Goal: Task Accomplishment & Management: Complete application form

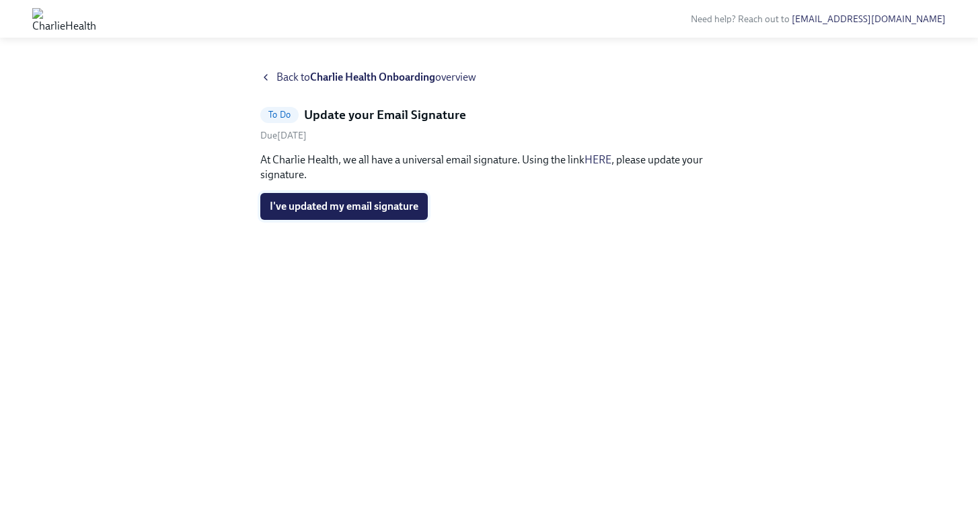
click at [363, 209] on span "I've updated my email signature" at bounding box center [344, 206] width 149 height 13
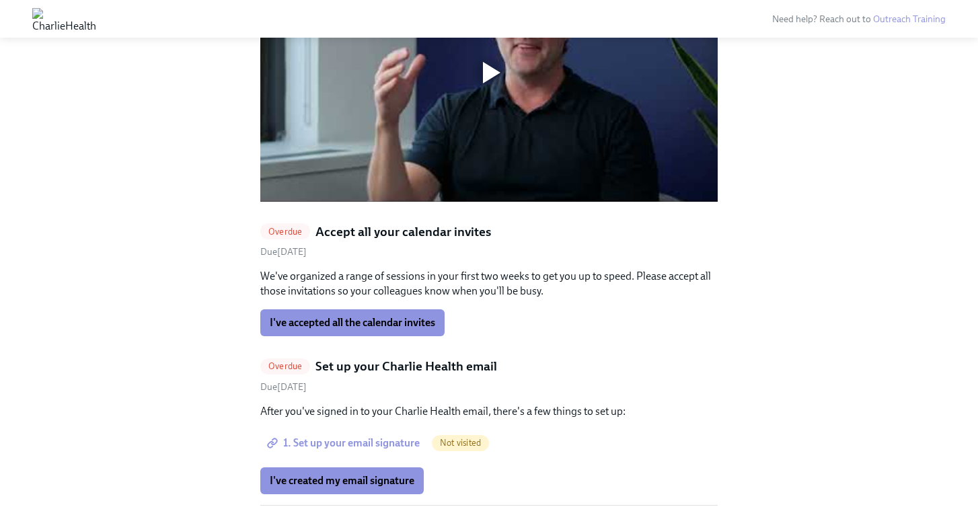
scroll to position [1150, 0]
click at [305, 315] on span "I've accepted all the calendar invites" at bounding box center [352, 321] width 165 height 13
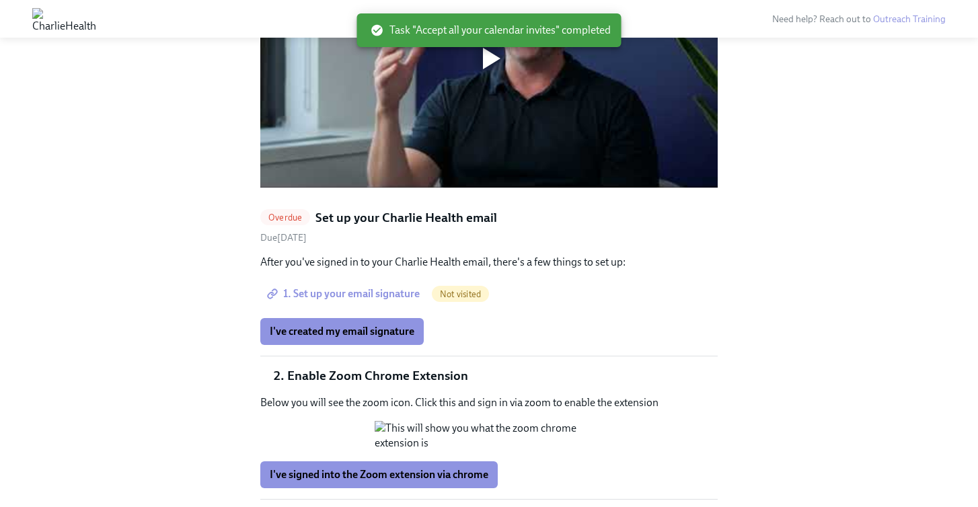
scroll to position [1159, 0]
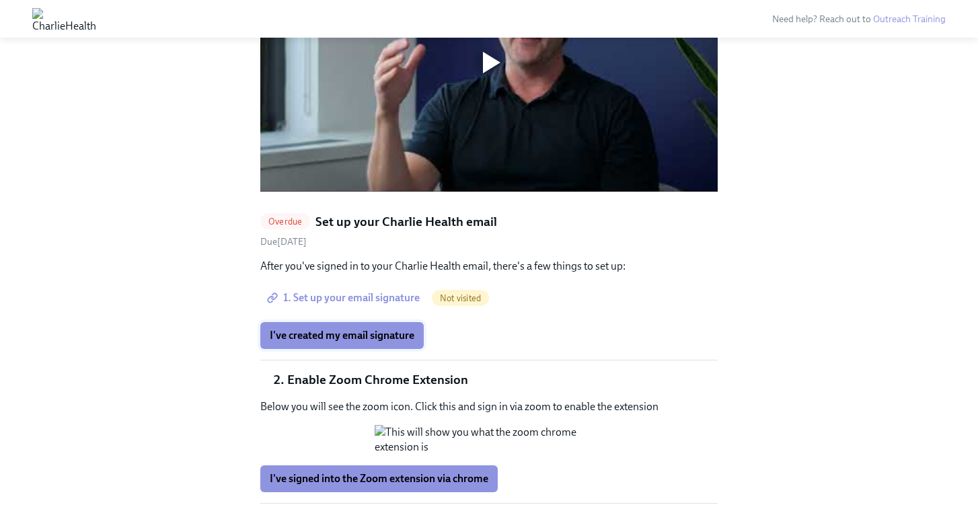
click at [280, 322] on button "I've created my email signature" at bounding box center [341, 335] width 163 height 27
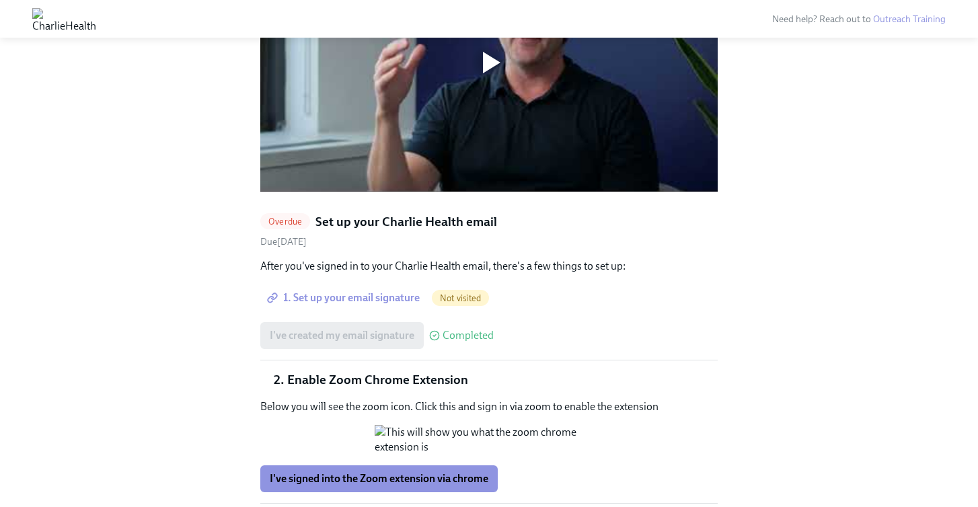
click at [357, 291] on span "1. Set up your email signature" at bounding box center [345, 297] width 150 height 13
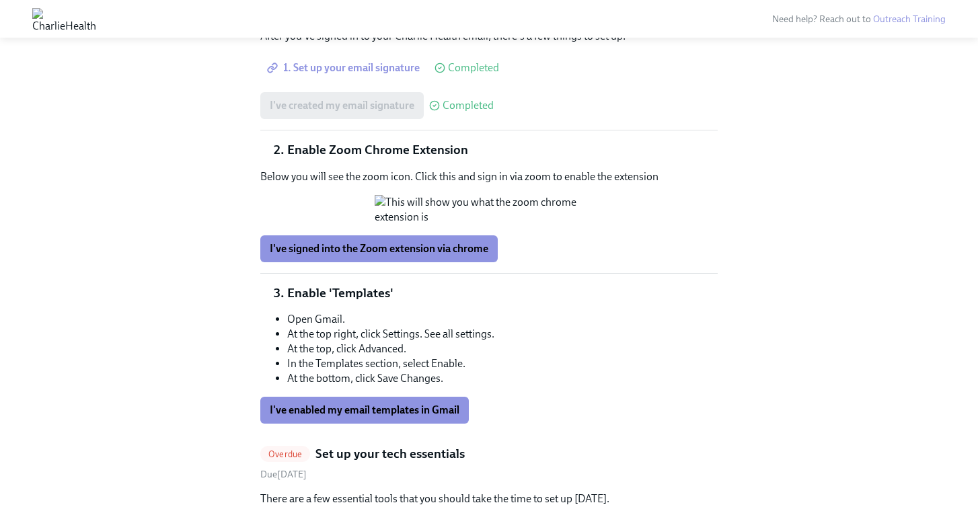
scroll to position [1390, 0]
click at [570, 224] on button "Zoom image" at bounding box center [489, 209] width 229 height 30
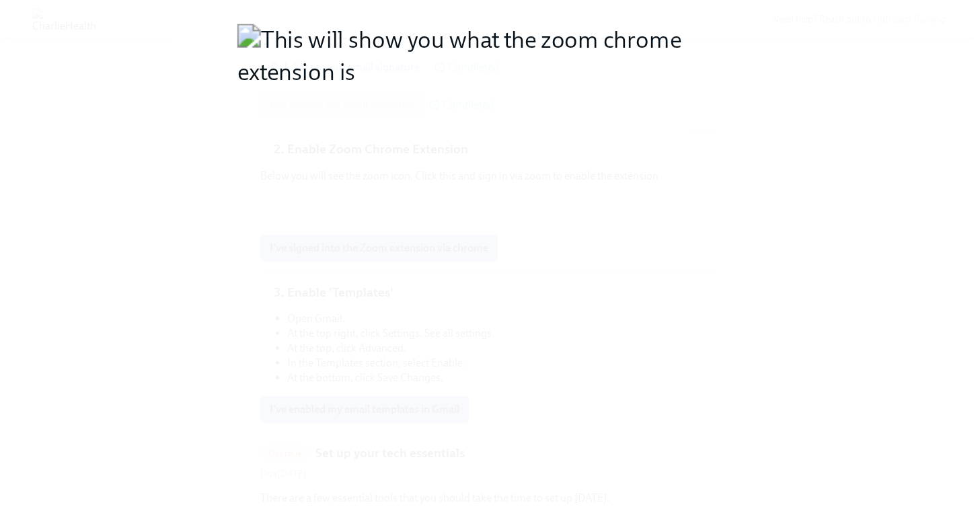
click at [570, 261] on button "Unzoom image" at bounding box center [489, 253] width 978 height 507
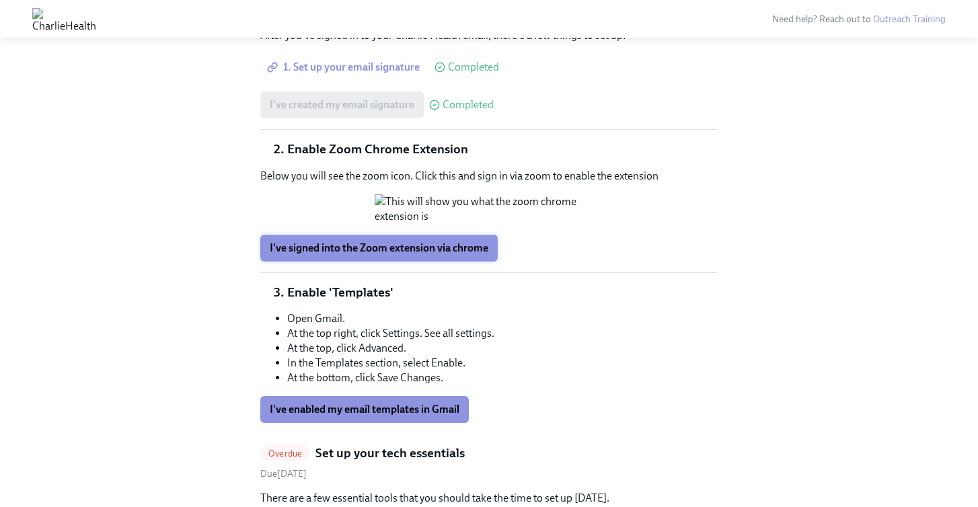
click at [354, 255] on span "I've signed into the Zoom extension via chrome" at bounding box center [379, 247] width 219 height 13
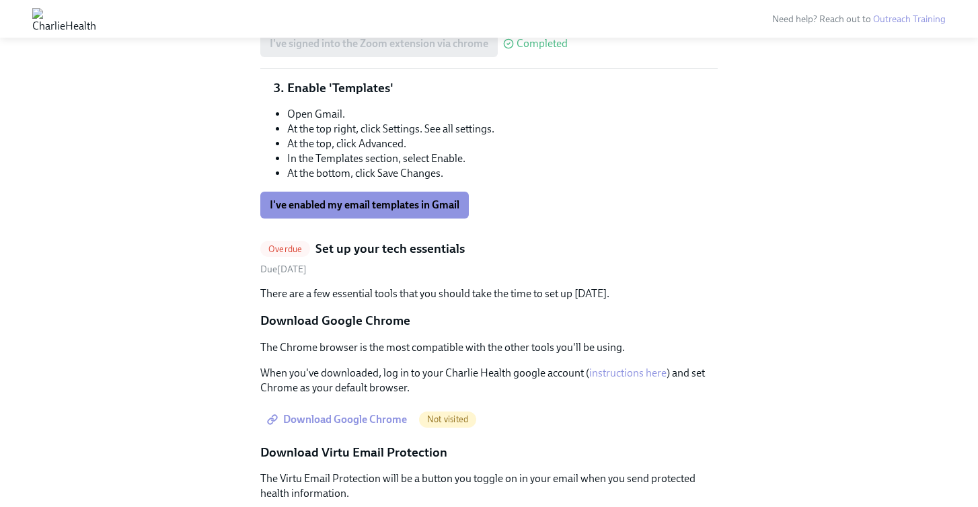
scroll to position [1614, 0]
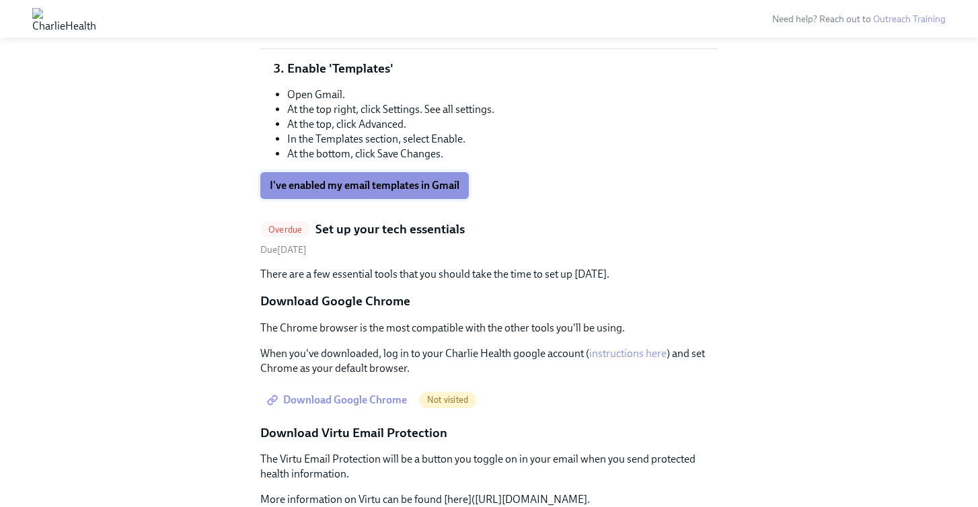
click at [364, 192] on span "I've enabled my email templates in Gmail" at bounding box center [365, 185] width 190 height 13
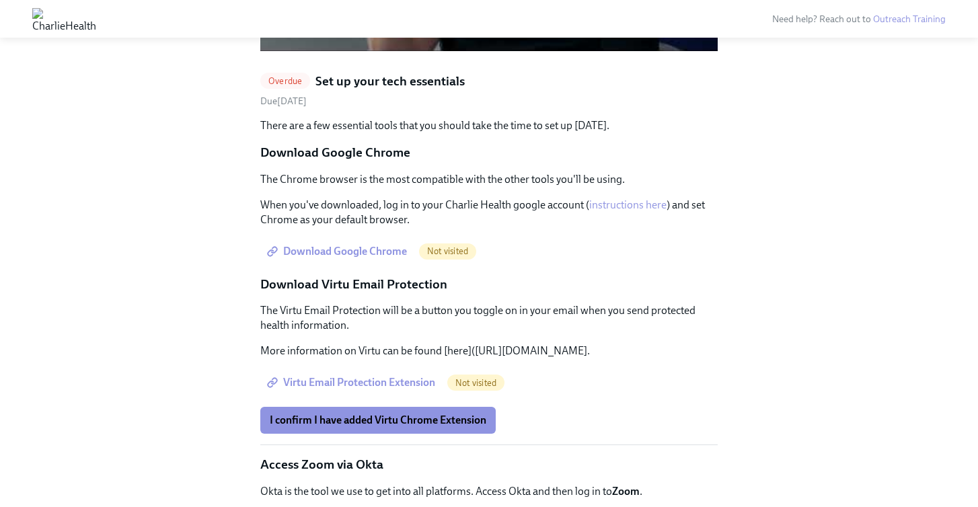
scroll to position [1302, 0]
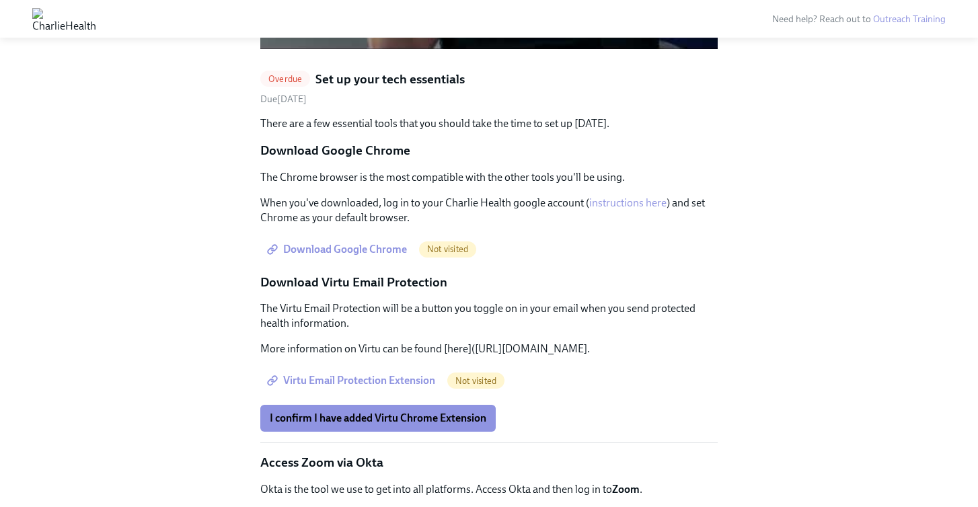
click at [365, 243] on span "Download Google Chrome" at bounding box center [338, 249] width 137 height 13
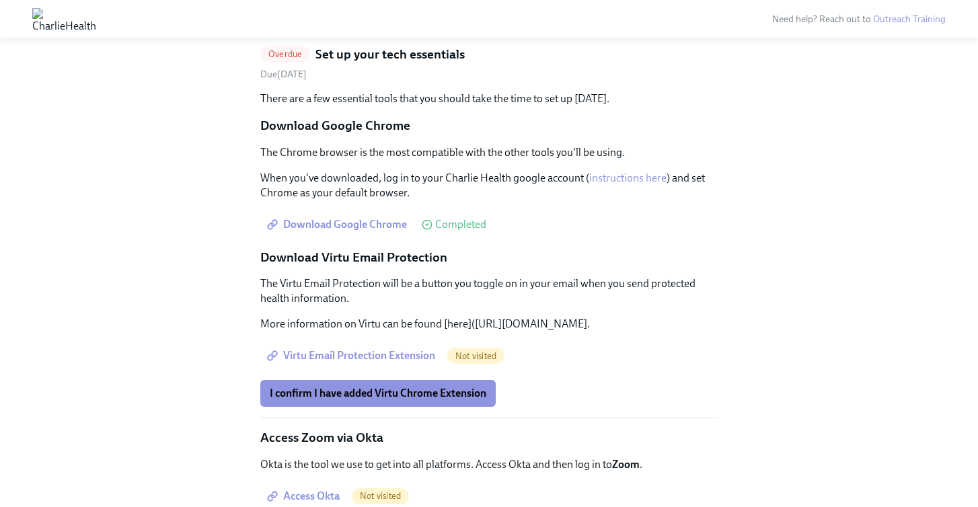
scroll to position [1335, 0]
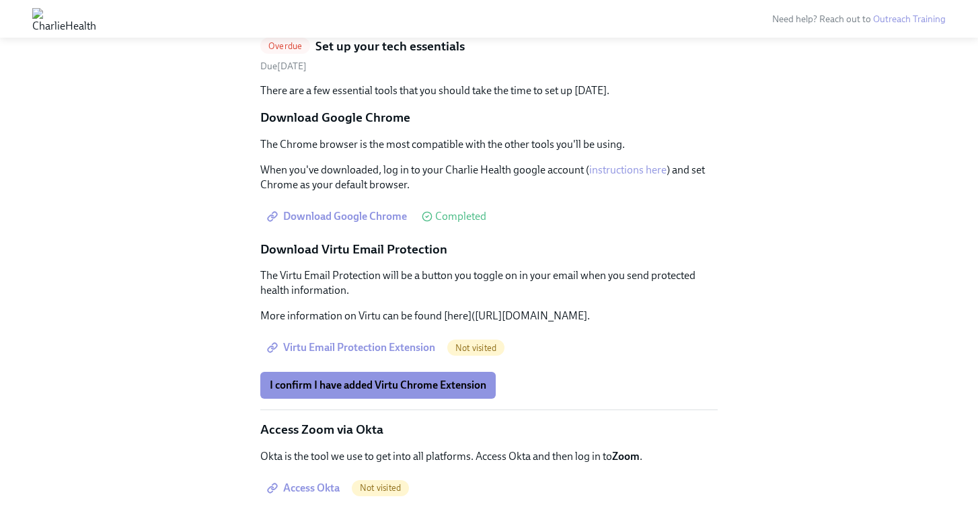
click at [365, 341] on span "Virtu Email Protection Extension" at bounding box center [352, 347] width 165 height 13
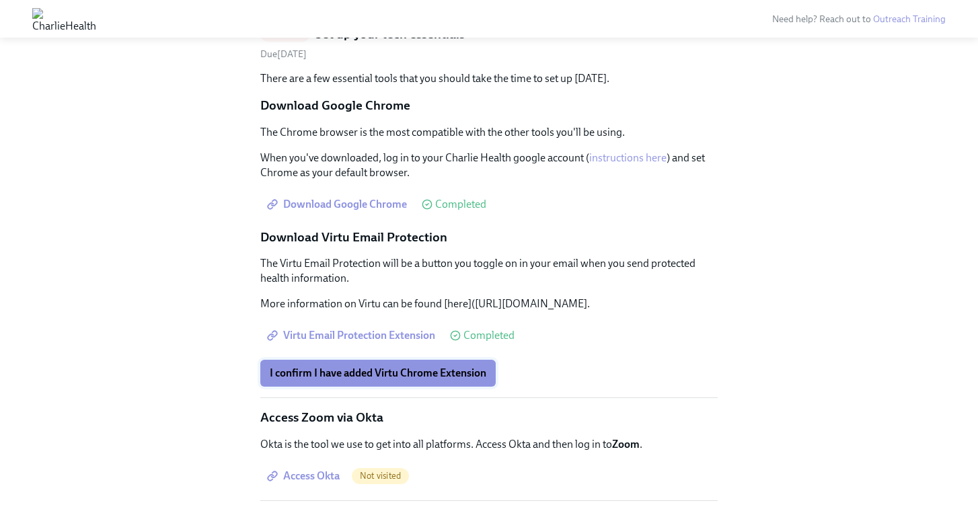
click at [378, 367] on span "I confirm I have added Virtu Chrome Extension" at bounding box center [378, 373] width 217 height 13
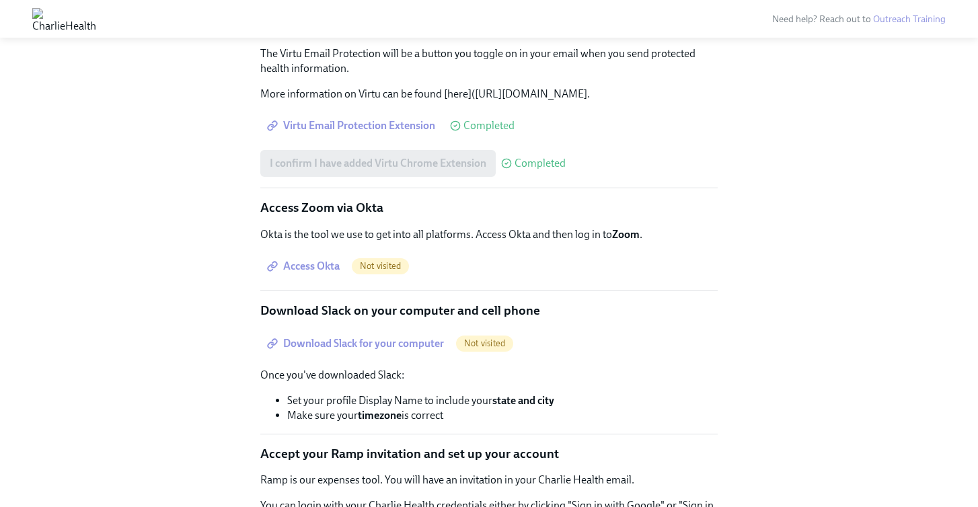
scroll to position [1560, 0]
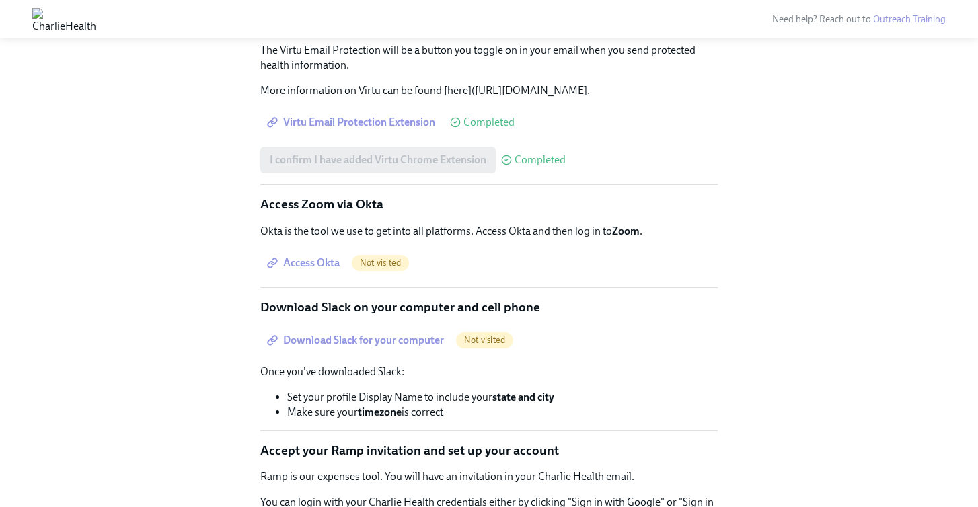
click at [318, 256] on span "Access Okta" at bounding box center [305, 262] width 70 height 13
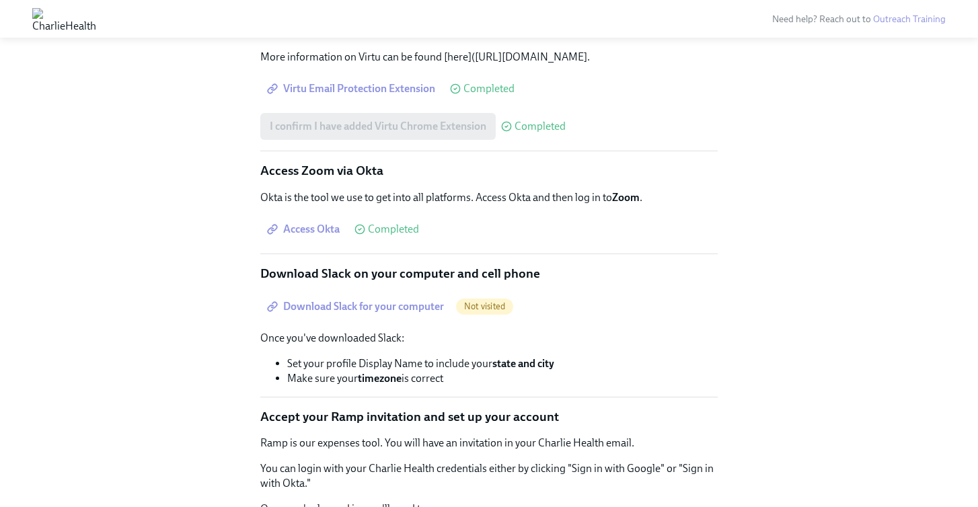
scroll to position [1596, 0]
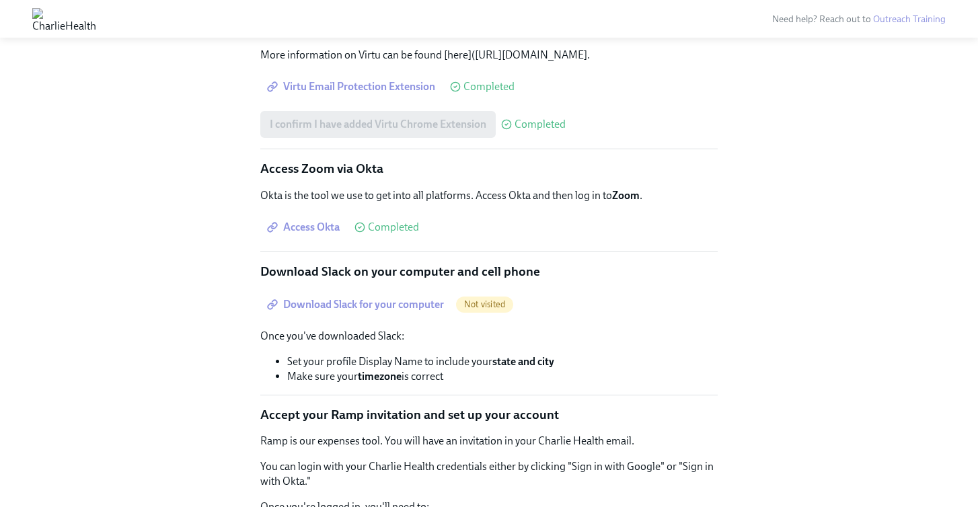
click at [357, 298] on span "Download Slack for your computer" at bounding box center [357, 304] width 174 height 13
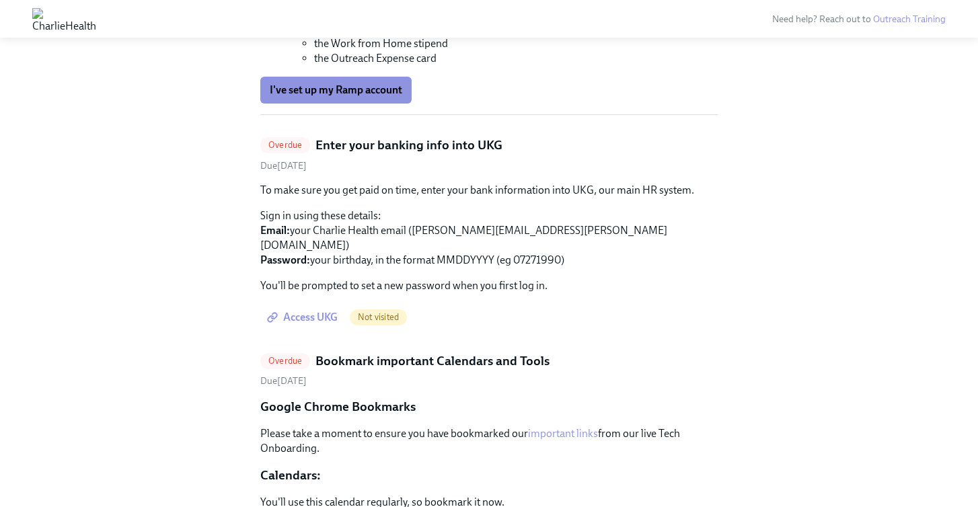
scroll to position [2143, 0]
click at [310, 311] on span "Access UKG" at bounding box center [304, 317] width 68 height 13
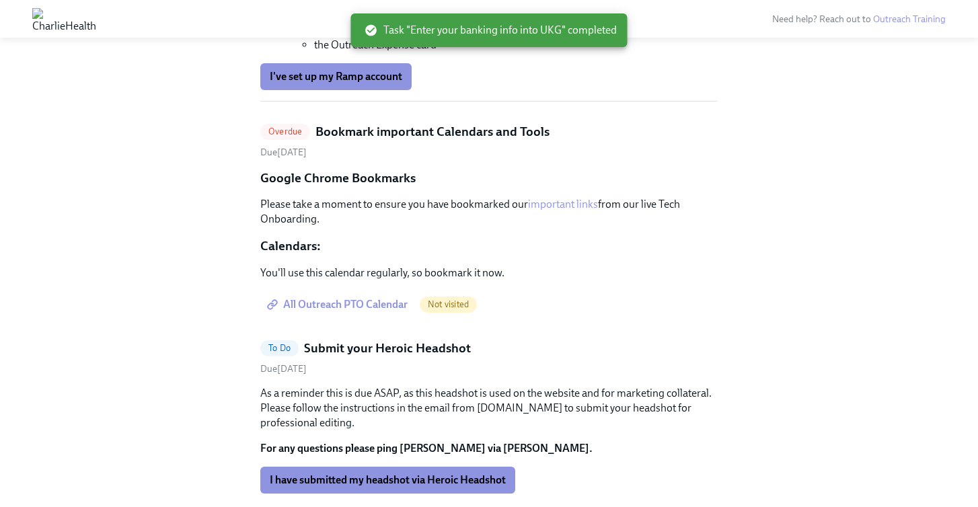
scroll to position [2162, 0]
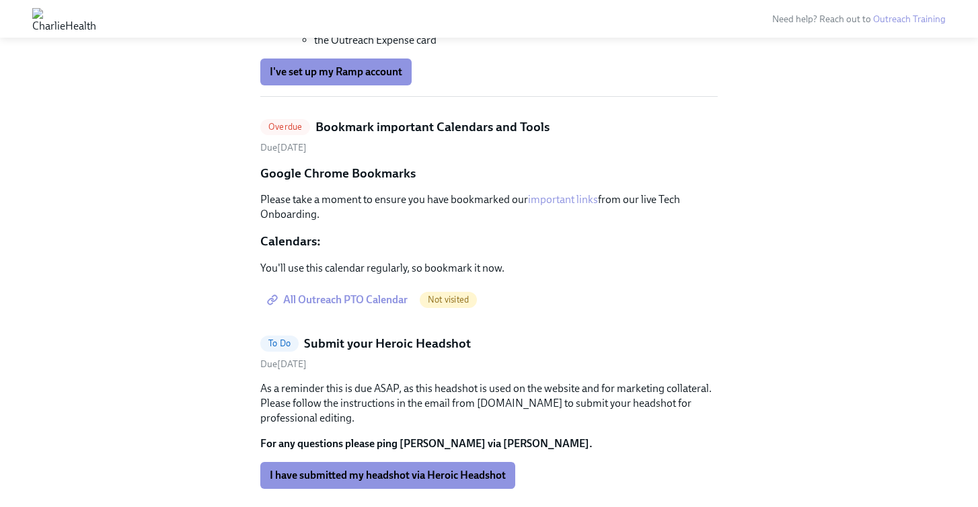
click at [572, 193] on link "important links" at bounding box center [563, 199] width 70 height 13
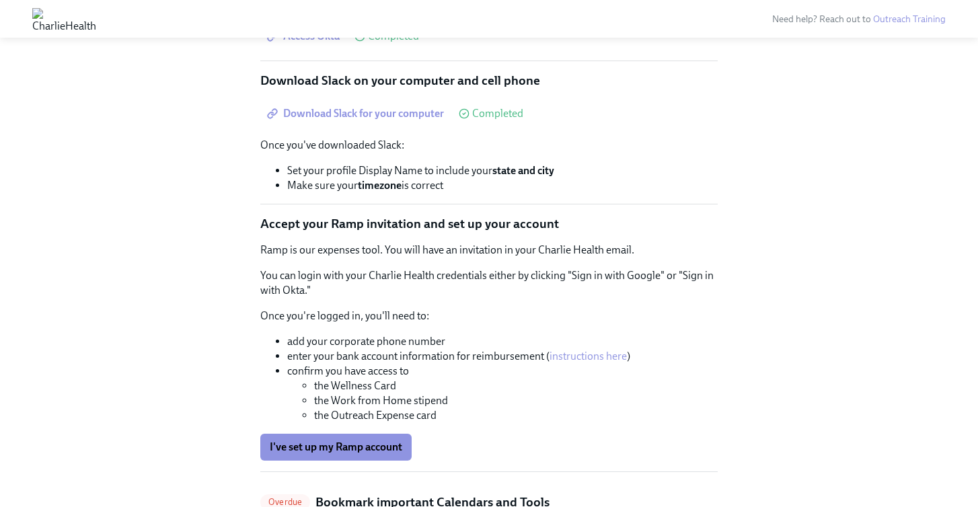
scroll to position [1790, 0]
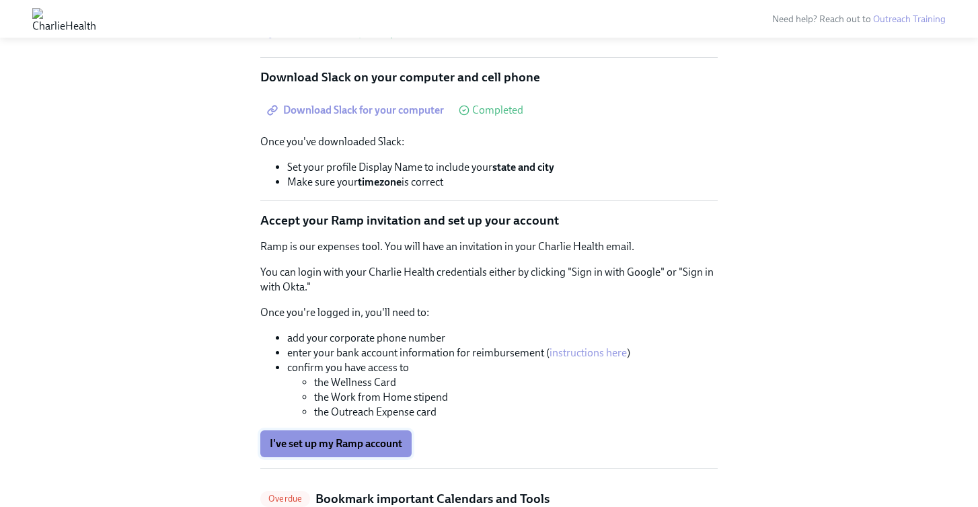
click at [324, 437] on span "I've set up my Ramp account" at bounding box center [336, 443] width 133 height 13
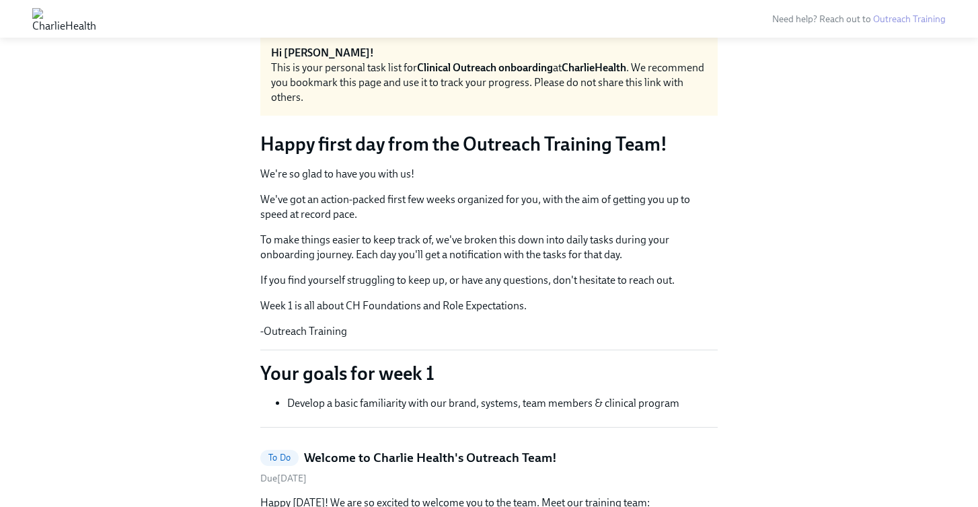
scroll to position [0, 0]
